Goal: Task Accomplishment & Management: Complete application form

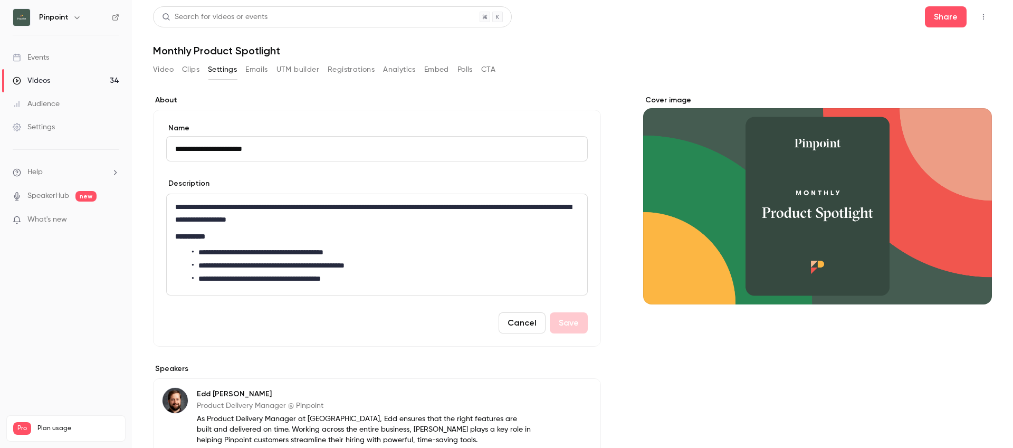
scroll to position [439, 0]
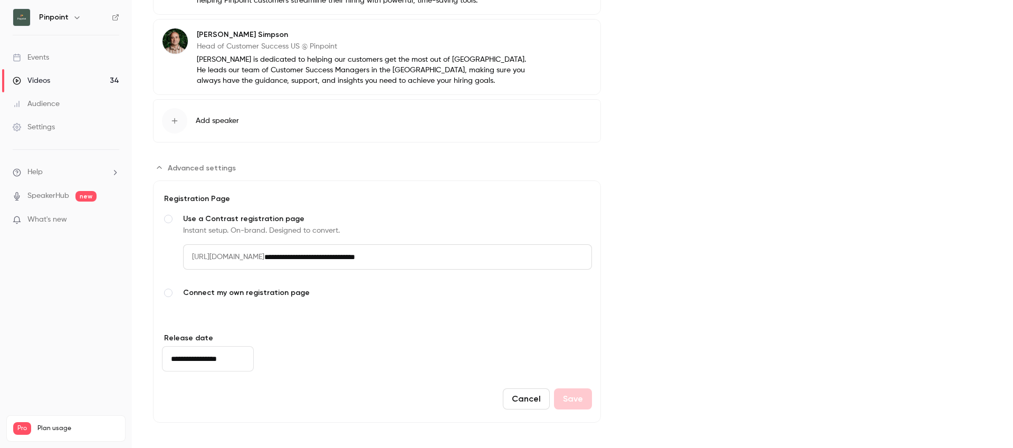
click at [51, 125] on div "Settings" at bounding box center [34, 127] width 42 height 11
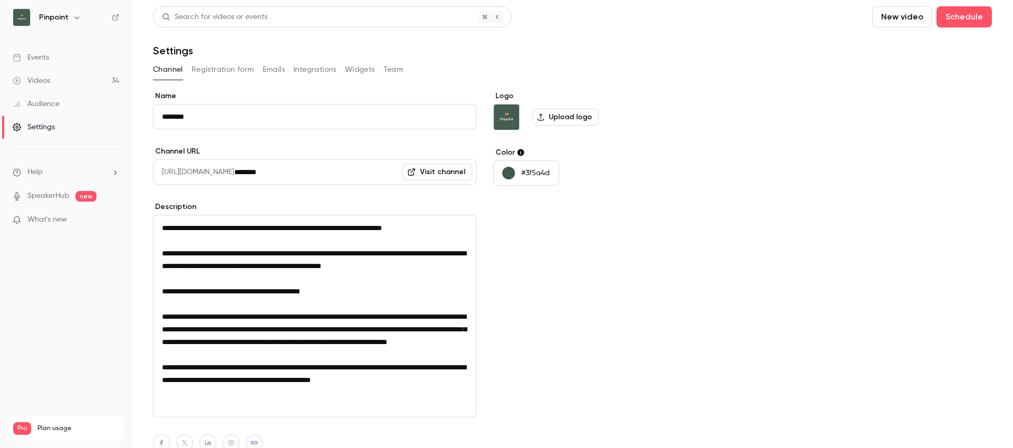
click at [214, 65] on button "Registration form" at bounding box center [223, 69] width 63 height 17
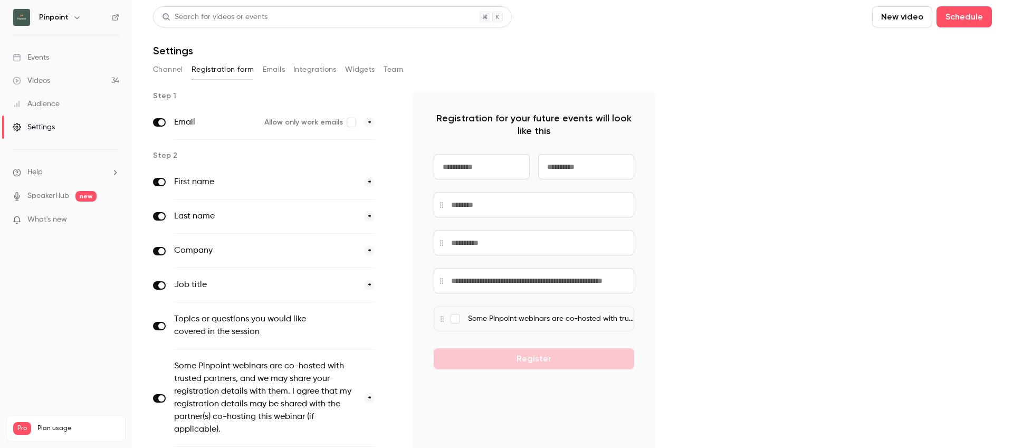
scroll to position [31, 0]
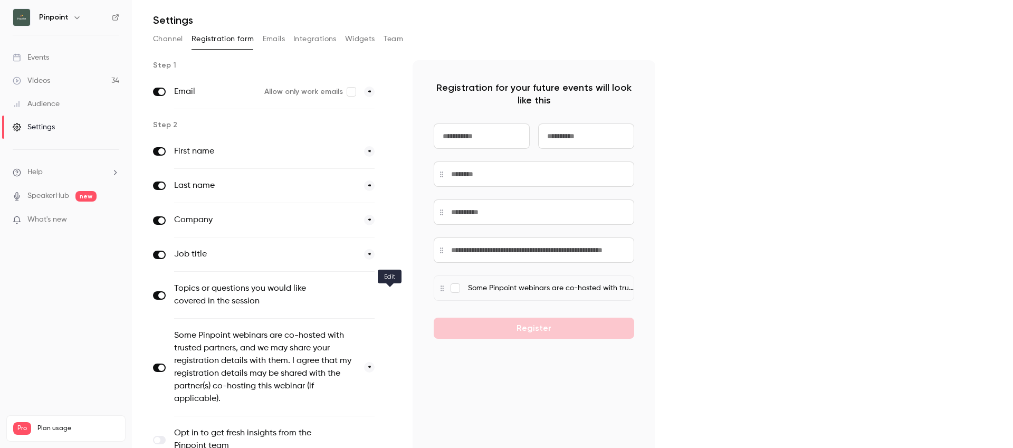
click at [389, 294] on icon "button" at bounding box center [389, 295] width 6 height 6
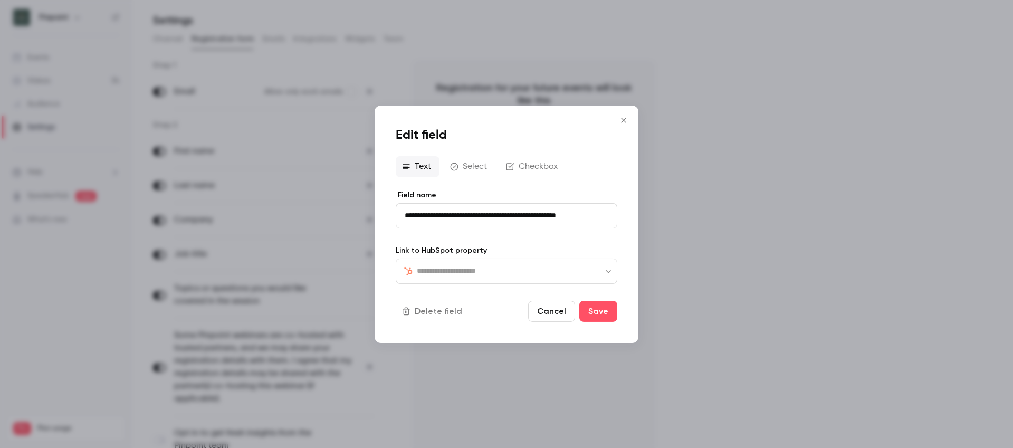
type input "**********"
click at [627, 123] on icon "Close" at bounding box center [623, 120] width 13 height 8
